Goal: Transaction & Acquisition: Purchase product/service

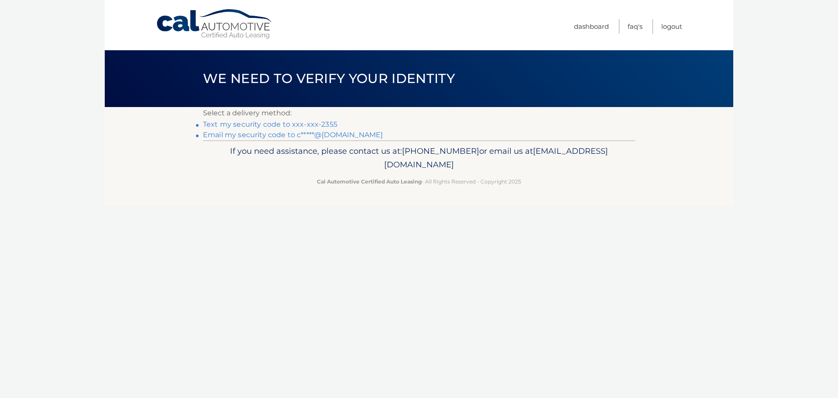
click at [290, 124] on link "Text my security code to xxx-xxx-2355" at bounding box center [270, 124] width 134 height 8
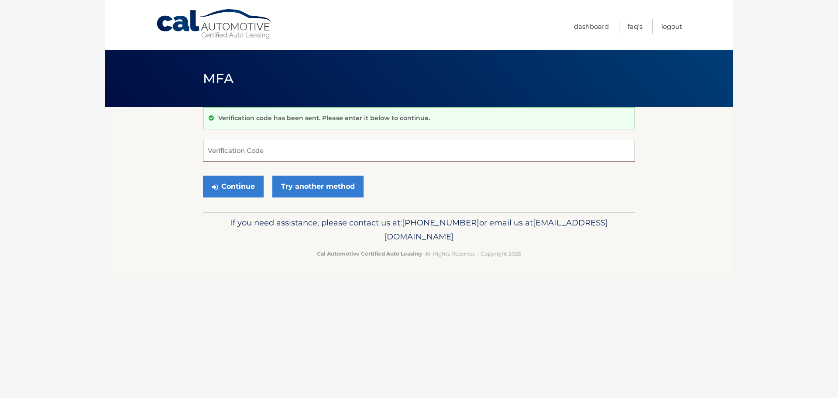
click at [296, 149] on input "Verification Code" at bounding box center [419, 151] width 432 height 22
type input "450826"
click at [232, 185] on button "Continue" at bounding box center [233, 186] width 61 height 22
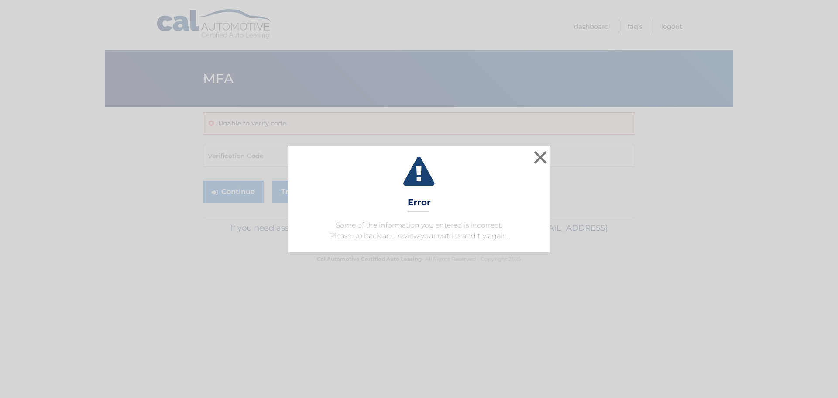
click at [557, 154] on div "× Error Some of the information you entered is incorrect. Please go back and re…" at bounding box center [418, 199] width 831 height 106
click at [557, 154] on input "Verification Code" at bounding box center [419, 156] width 432 height 22
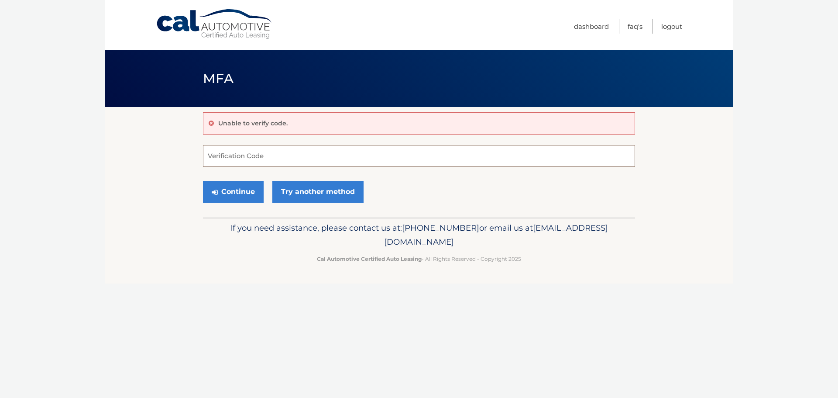
click at [261, 151] on input "Verification Code" at bounding box center [419, 156] width 432 height 22
type input "450826"
click at [203, 181] on button "Continue" at bounding box center [233, 192] width 61 height 22
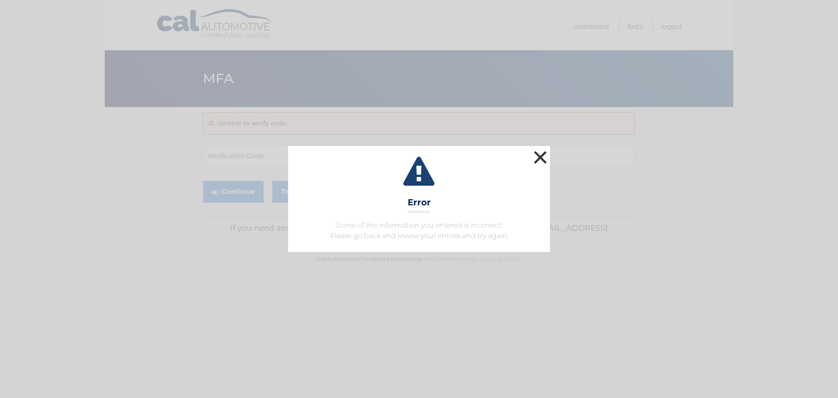
drag, startPoint x: 545, startPoint y: 154, endPoint x: 539, endPoint y: 154, distance: 5.2
click at [546, 154] on button "×" at bounding box center [540, 156] width 17 height 17
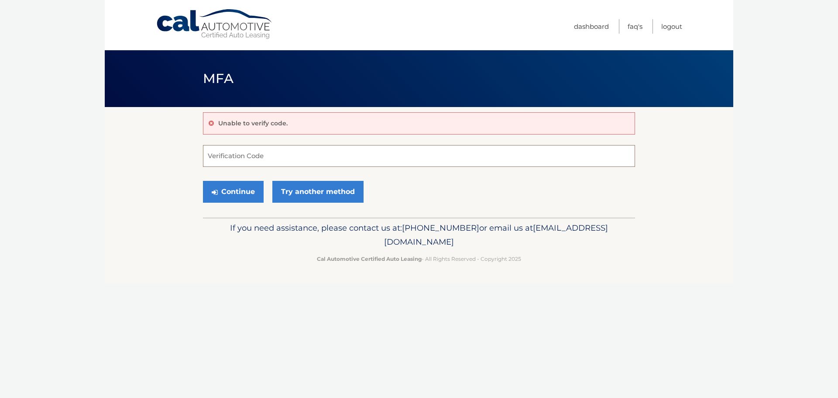
click at [251, 158] on input "Verification Code" at bounding box center [419, 156] width 432 height 22
type input "450826"
click at [251, 192] on button "Continue" at bounding box center [233, 192] width 61 height 22
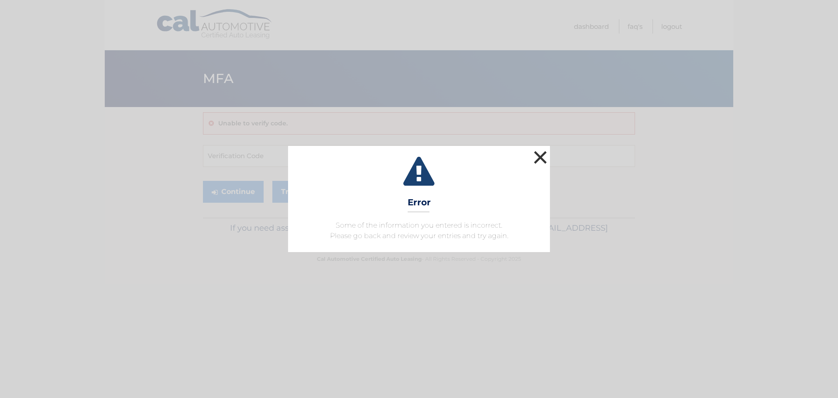
click at [545, 151] on button "×" at bounding box center [540, 156] width 17 height 17
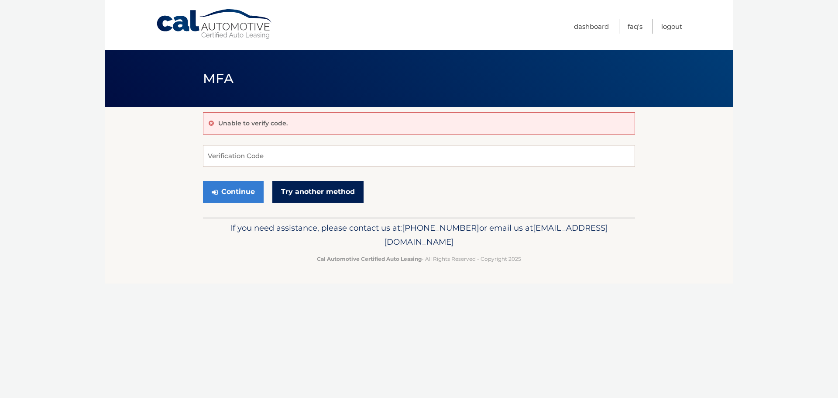
click at [323, 192] on link "Try another method" at bounding box center [317, 192] width 91 height 22
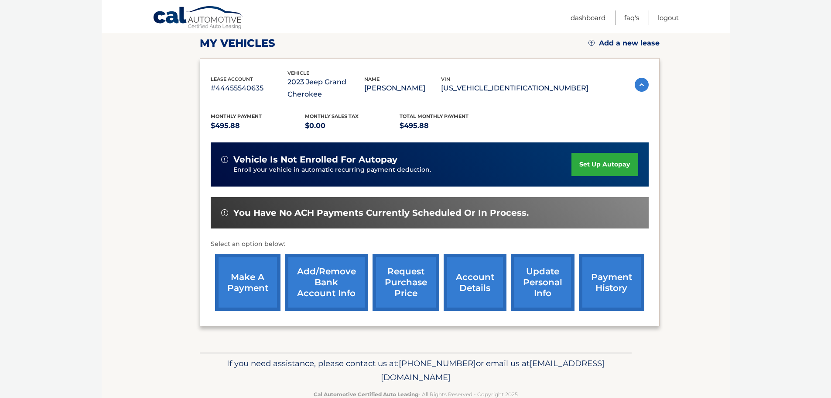
scroll to position [131, 0]
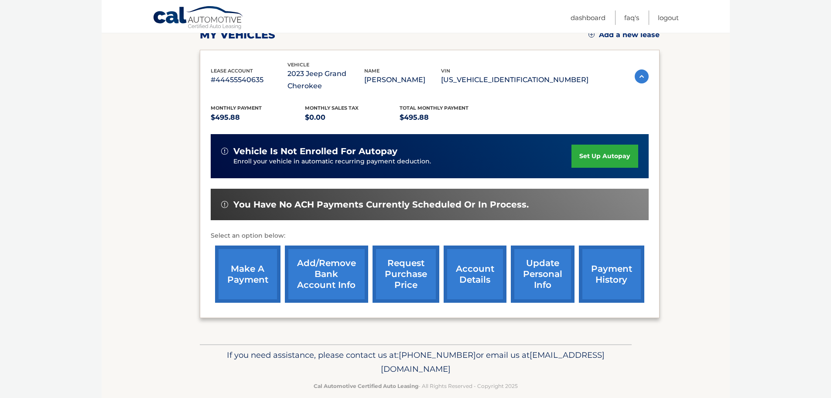
click at [260, 285] on link "make a payment" at bounding box center [247, 273] width 65 height 57
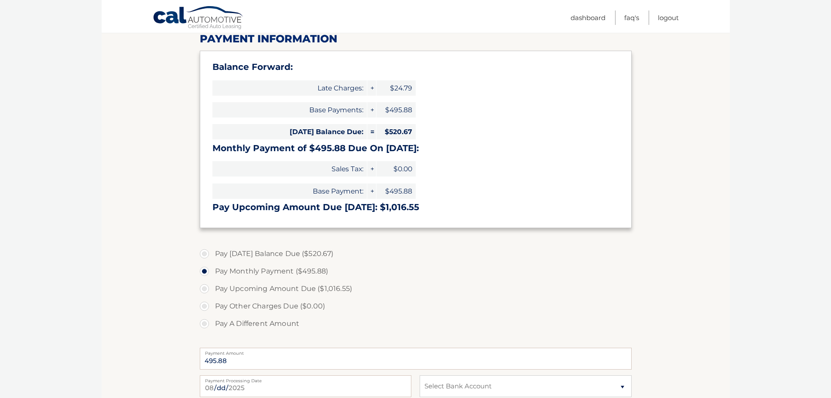
scroll to position [175, 0]
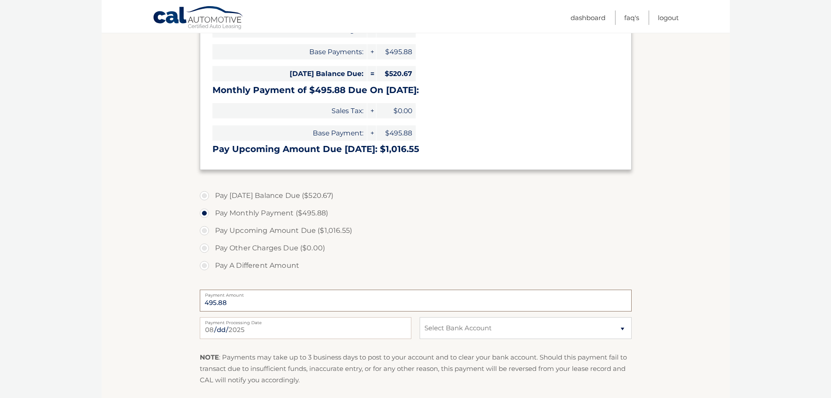
click at [281, 302] on input "495.88" at bounding box center [416, 300] width 432 height 22
click at [429, 321] on select "Select Bank Account Checking CITIZENS BANK, NATIONAL ASSOCIATION *****7470 Chec…" at bounding box center [526, 328] width 212 height 22
select select "MTQ3MTY2NjMtMGY1Mi00NTk2LWI3MjMtNTQxNjAyNTVhYjg5"
click at [420, 317] on select "Select Bank Account Checking CITIZENS BANK, NATIONAL ASSOCIATION *****7470 Chec…" at bounding box center [526, 328] width 212 height 22
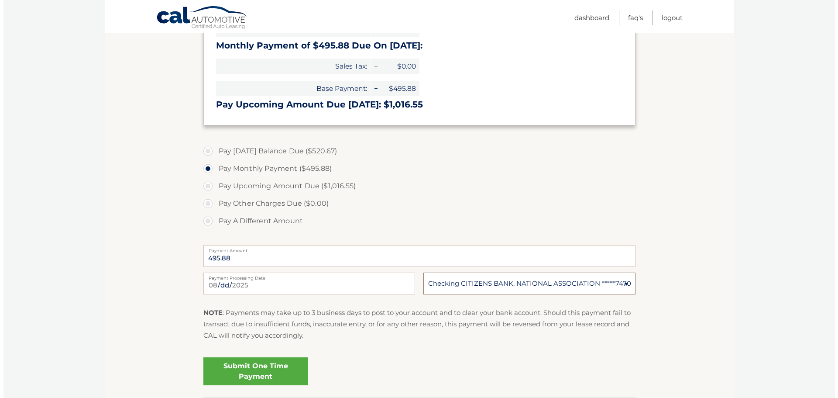
scroll to position [285, 0]
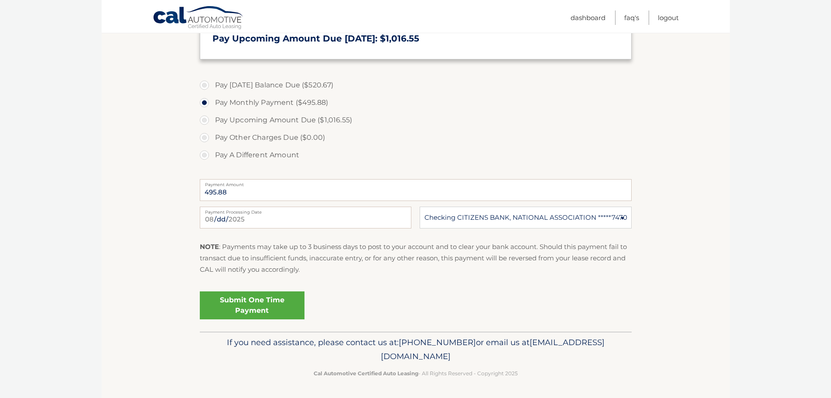
click at [261, 312] on link "Submit One Time Payment" at bounding box center [252, 305] width 105 height 28
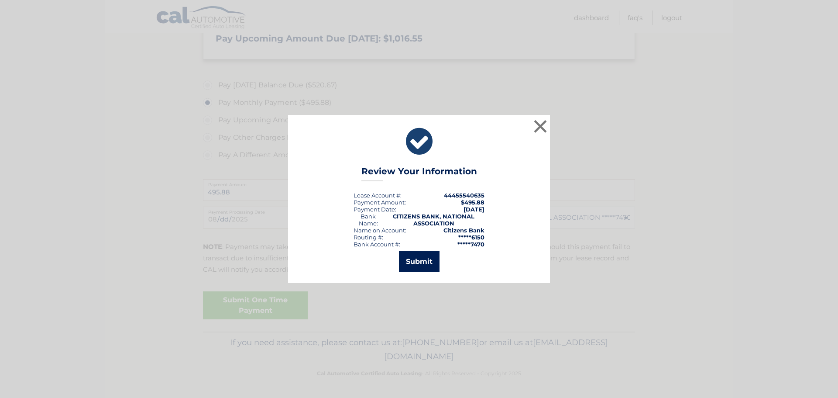
click at [422, 271] on button "Submit" at bounding box center [419, 261] width 41 height 21
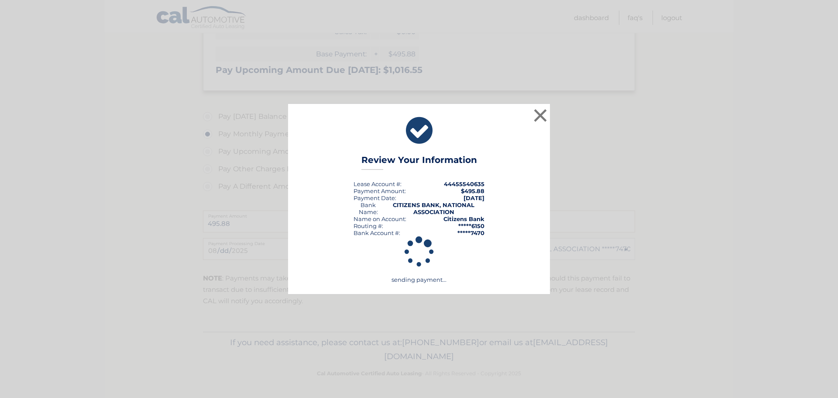
scroll to position [254, 0]
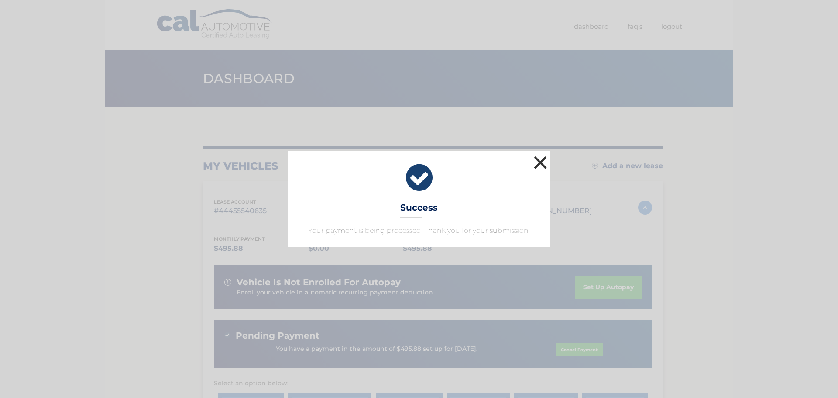
click at [541, 162] on button "×" at bounding box center [540, 162] width 17 height 17
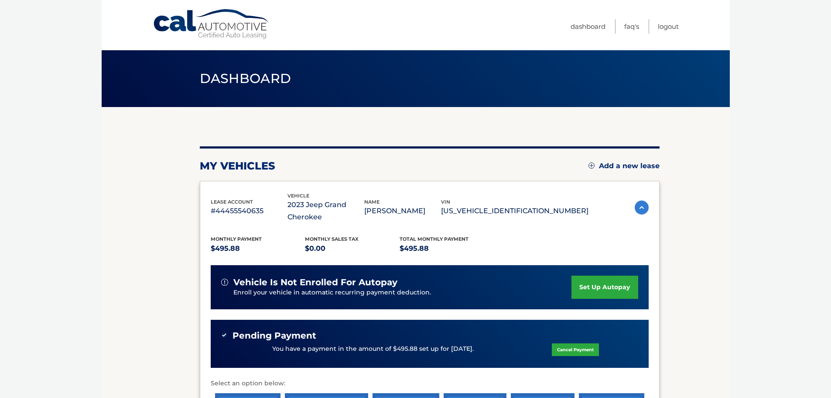
click at [774, 266] on body "Cal Automotive Menu Dashboard FAQ's Logout" at bounding box center [415, 199] width 831 height 398
click at [774, 267] on body "Cal Automotive Menu Dashboard FAQ's Logout" at bounding box center [415, 199] width 831 height 398
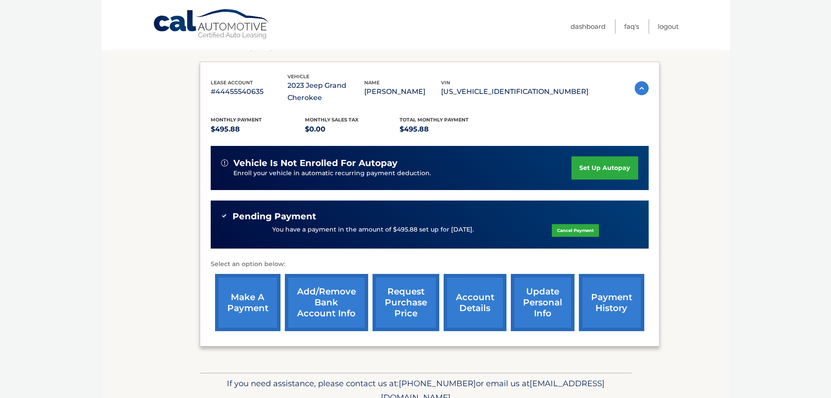
scroll to position [131, 0]
